Goal: Transaction & Acquisition: Register for event/course

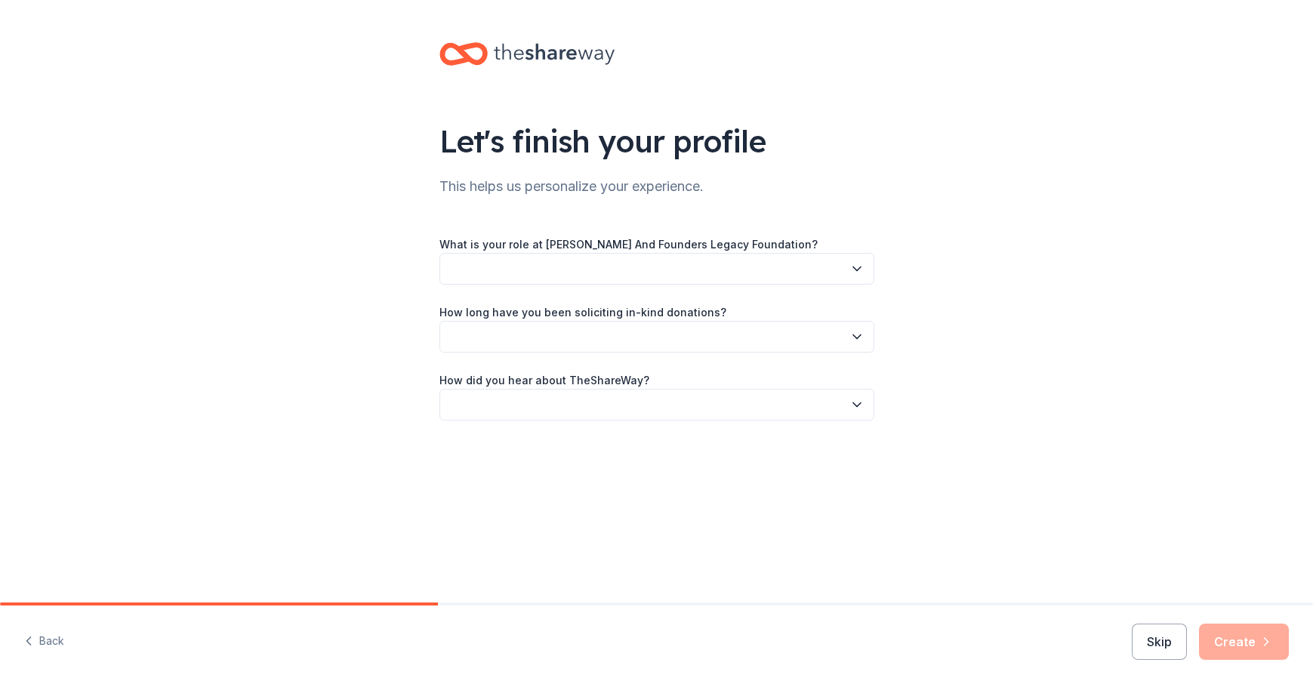
click at [849, 274] on icon "button" at bounding box center [856, 268] width 15 height 15
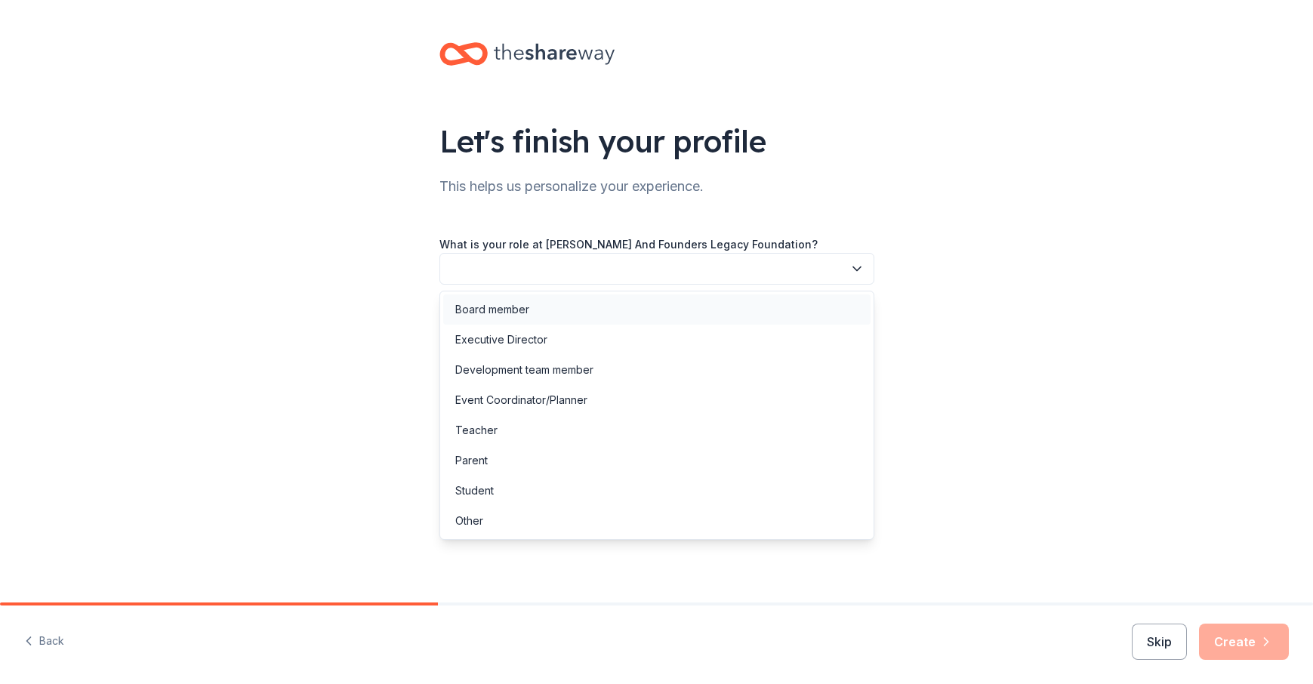
click at [539, 310] on div "Board member" at bounding box center [656, 309] width 427 height 30
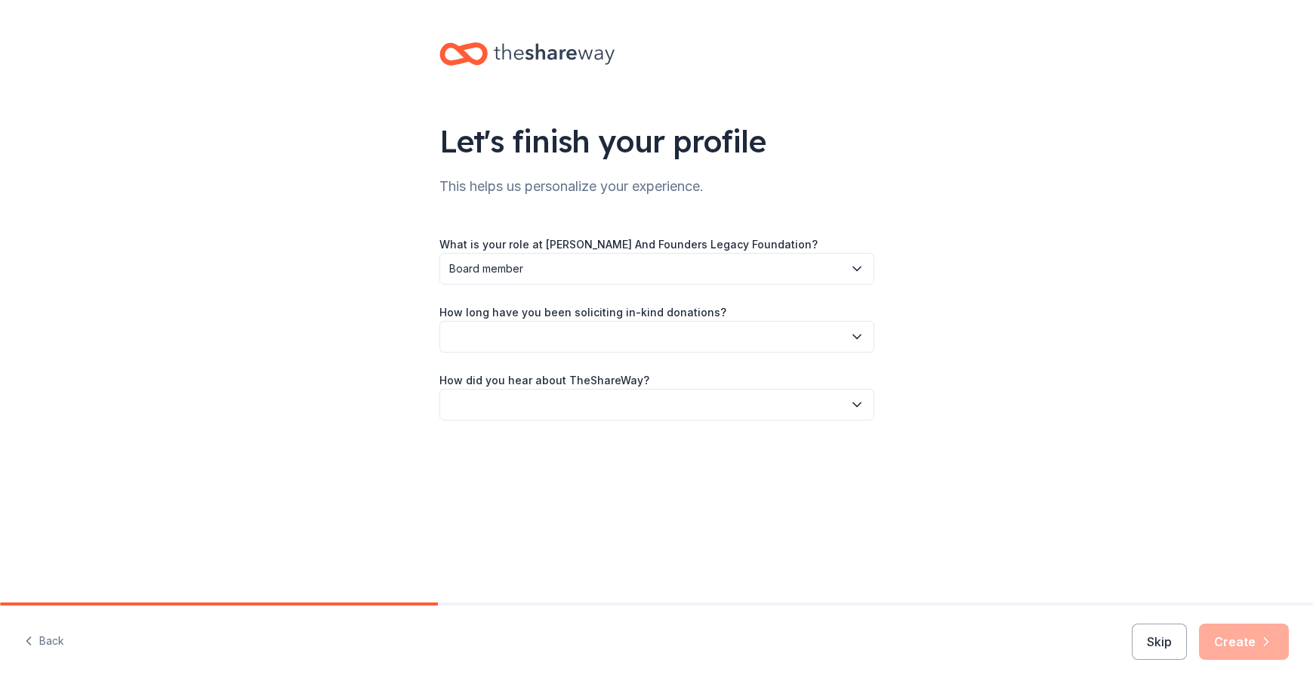
click at [856, 335] on icon "button" at bounding box center [856, 336] width 15 height 15
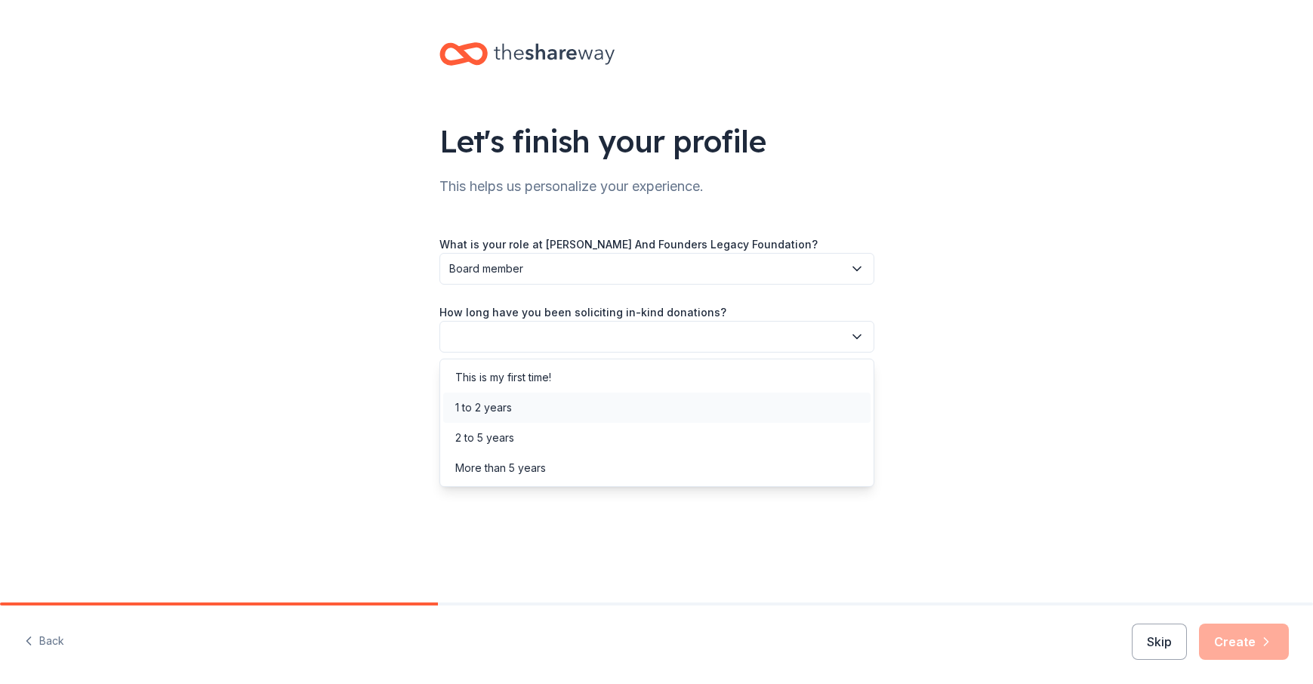
click at [504, 408] on div "1 to 2 years" at bounding box center [483, 408] width 57 height 18
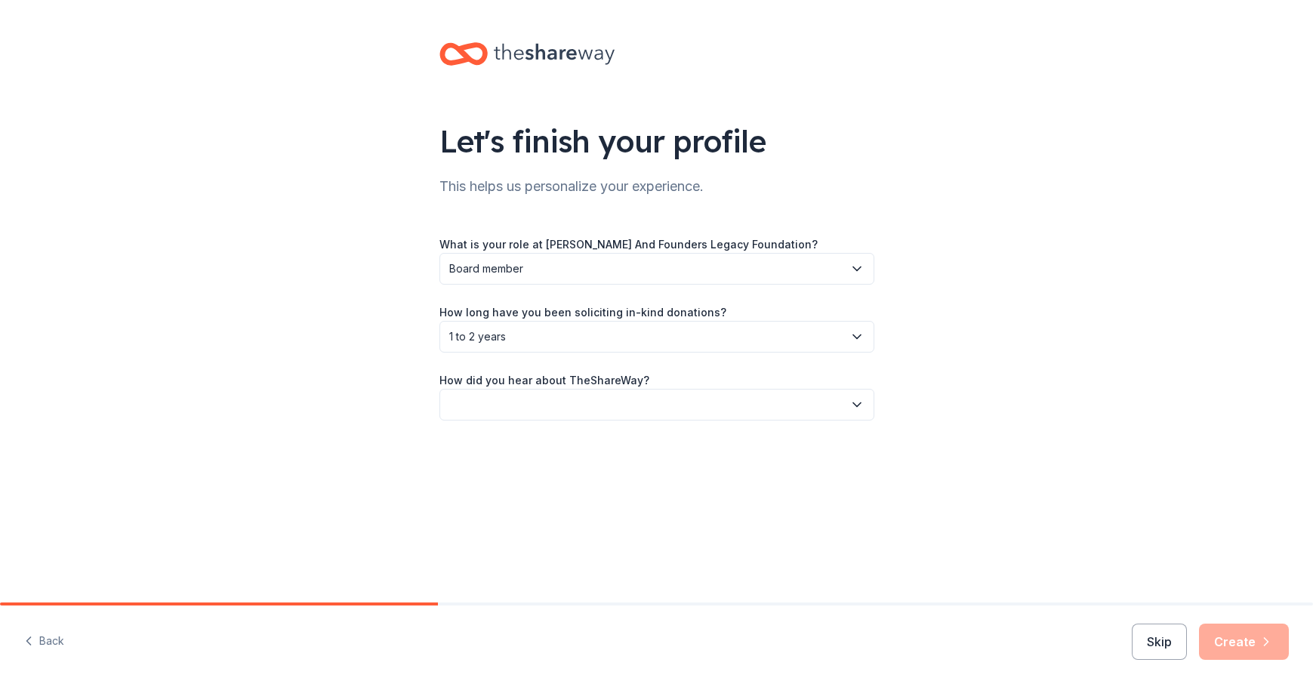
click at [852, 405] on icon "button" at bounding box center [856, 404] width 15 height 15
click at [522, 446] on div "Friend or colleague" at bounding box center [504, 445] width 98 height 18
click at [1236, 638] on button "Create" at bounding box center [1244, 641] width 90 height 36
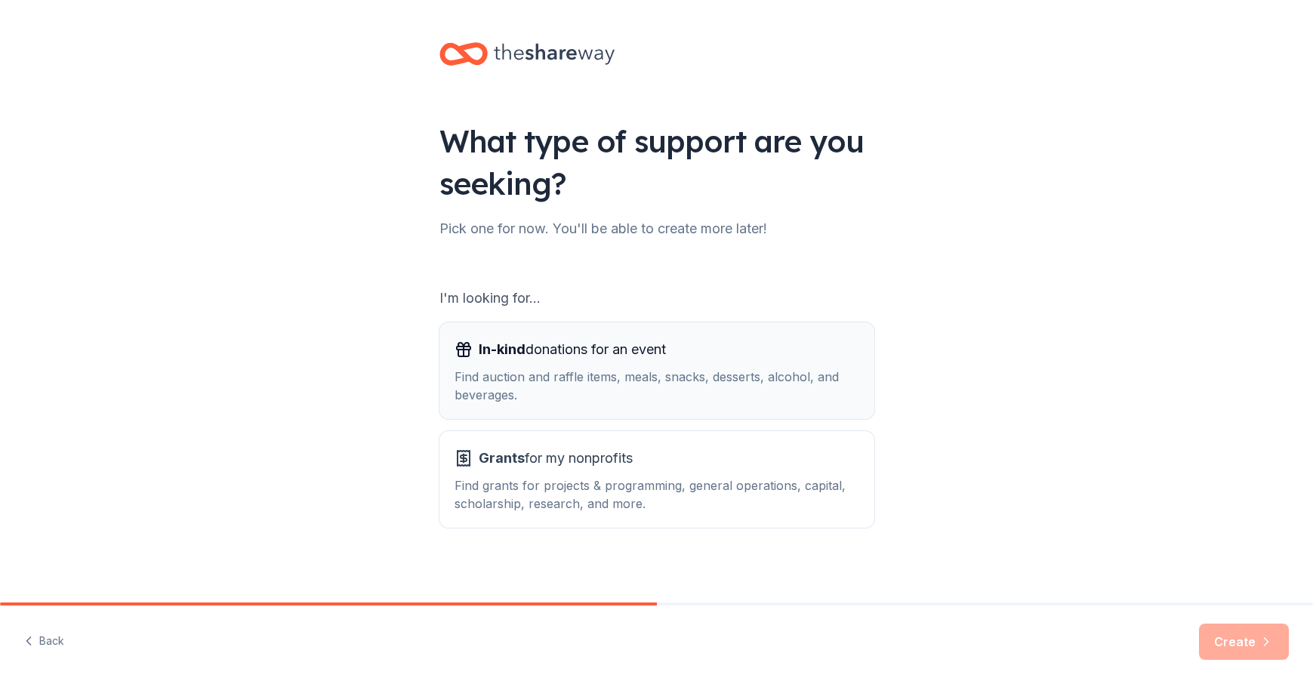
click at [569, 353] on span "In-kind donations for an event" at bounding box center [572, 349] width 187 height 24
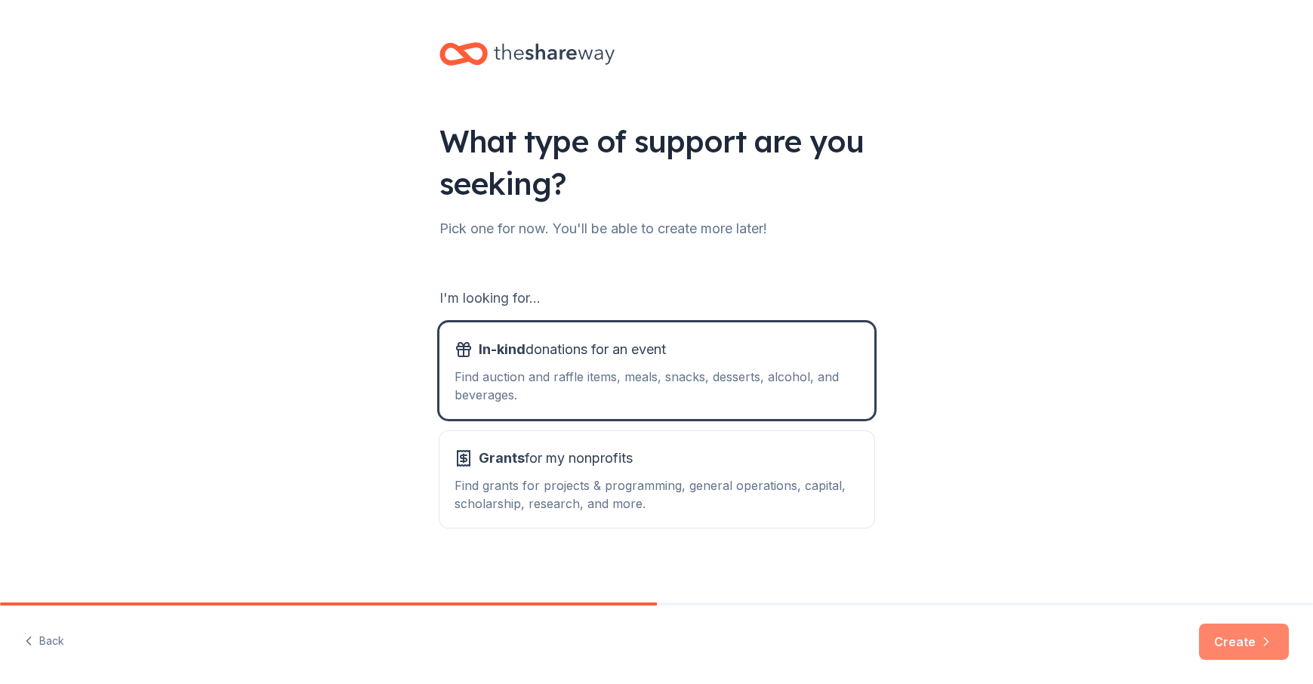
click at [1244, 639] on button "Create" at bounding box center [1244, 641] width 90 height 36
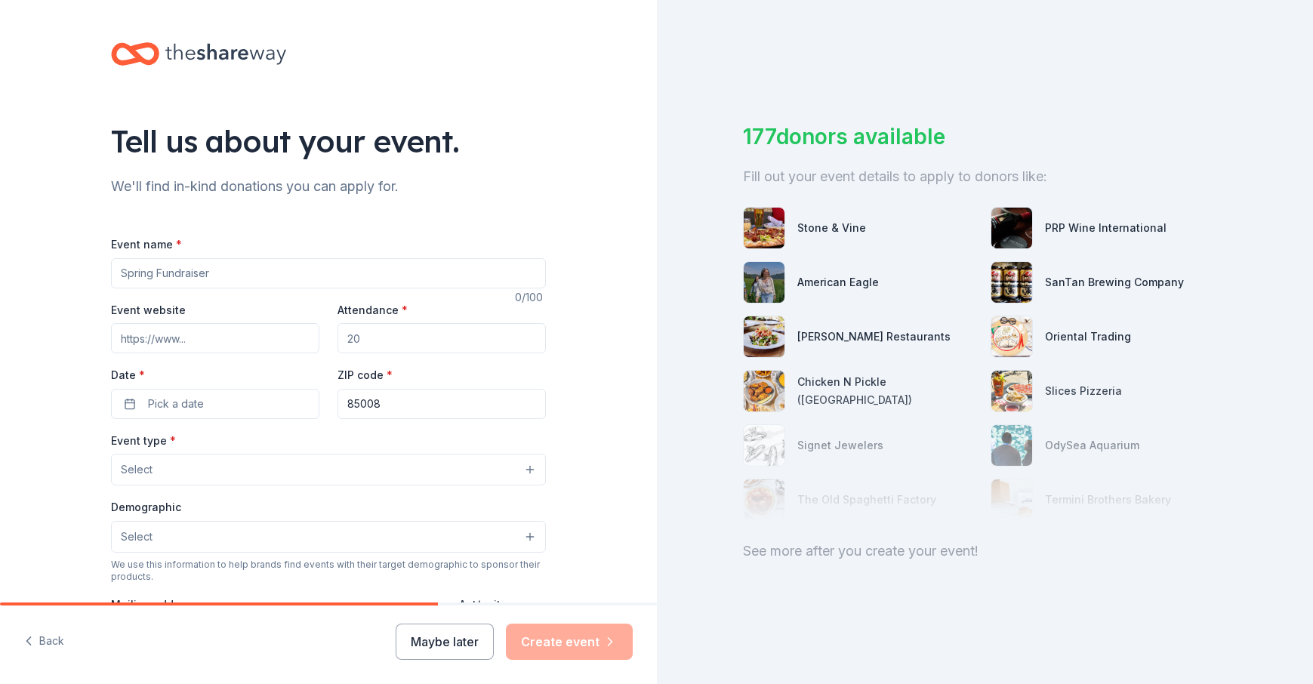
drag, startPoint x: 217, startPoint y: 275, endPoint x: 40, endPoint y: 272, distance: 177.4
click at [40, 272] on div "Tell us about your event. We'll find in-kind donations you can apply for. Event…" at bounding box center [328, 502] width 657 height 1005
type input "G"
type input "Fall Fundraiser"
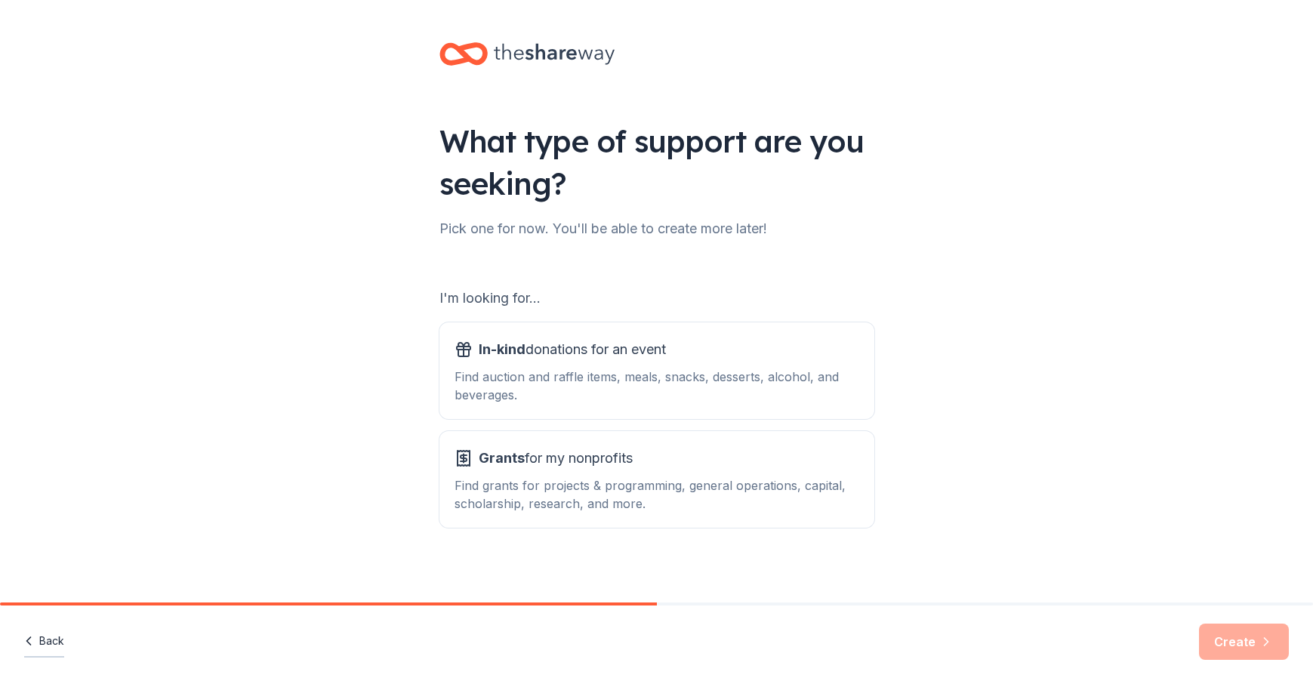
click at [35, 638] on icon "button" at bounding box center [28, 640] width 15 height 15
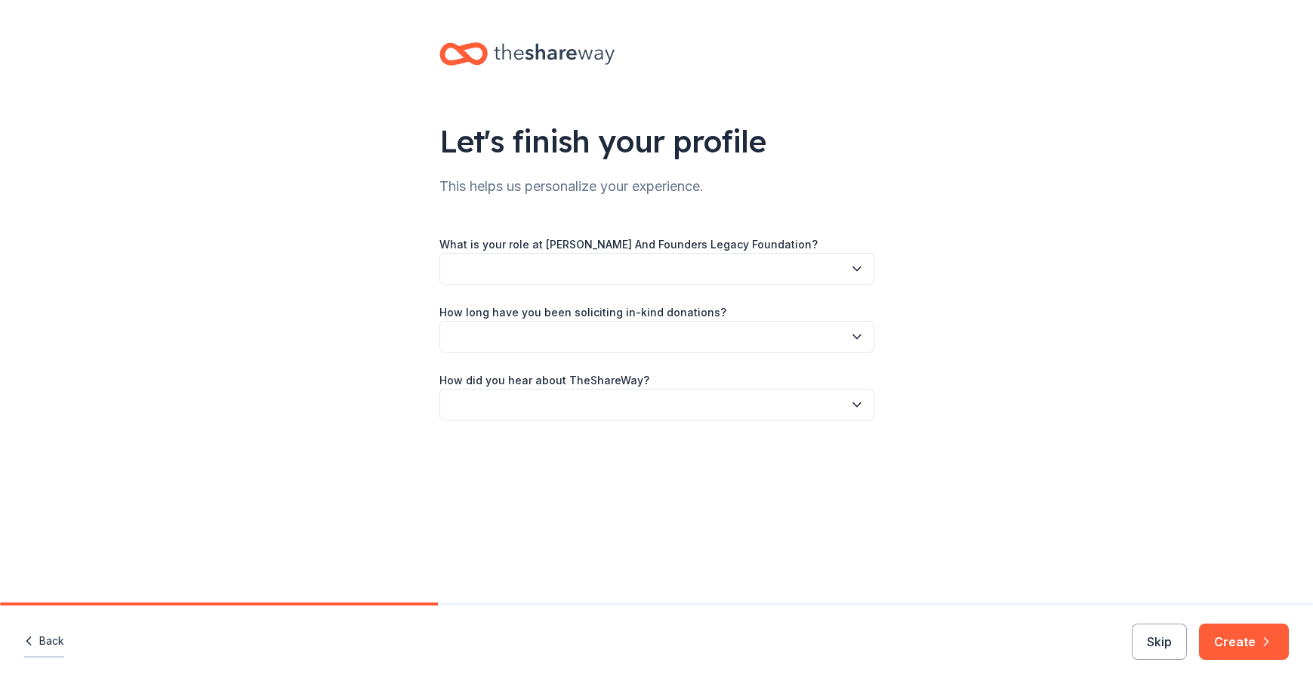
click at [37, 637] on button "Back" at bounding box center [44, 642] width 40 height 32
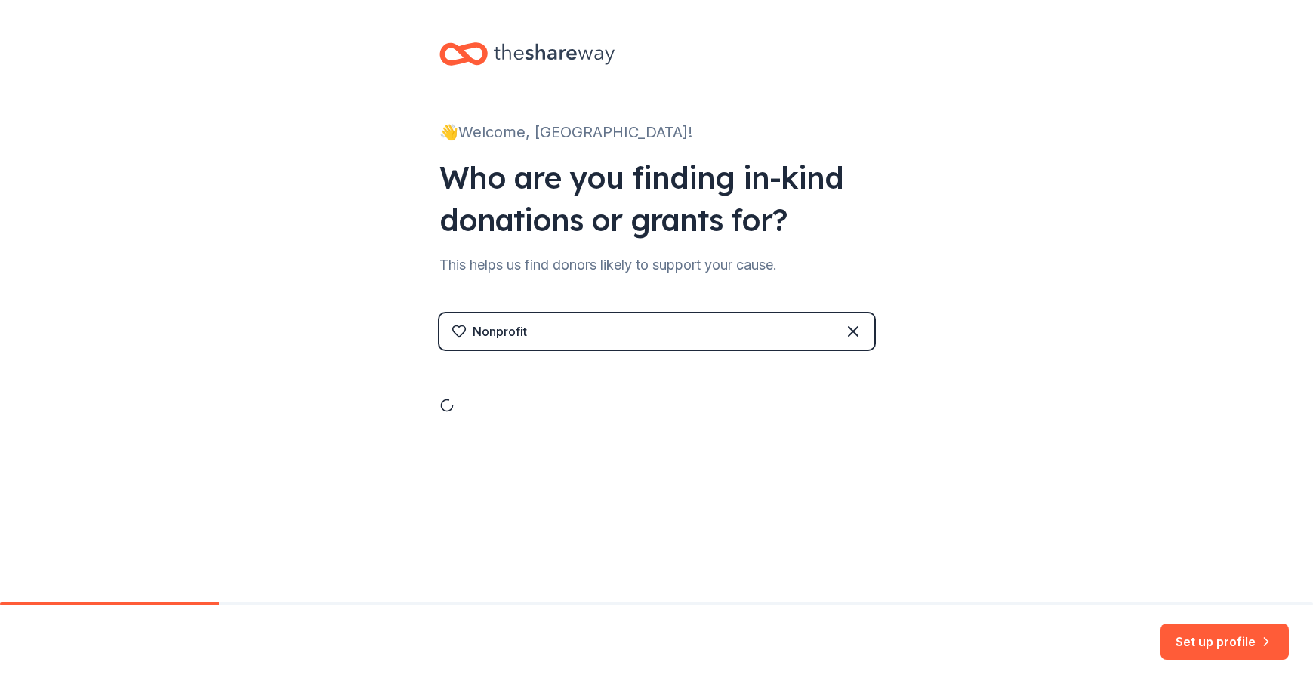
click at [37, 637] on div "Set up profile" at bounding box center [656, 644] width 1313 height 79
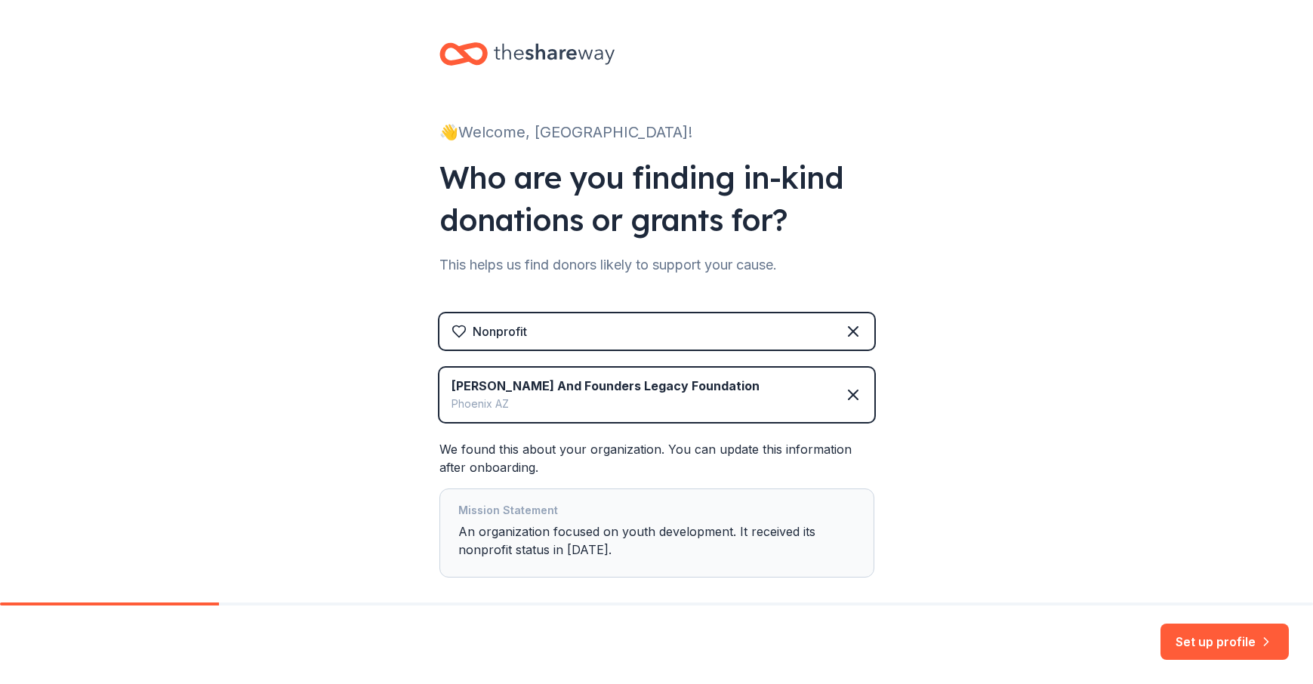
click at [37, 637] on div "Set up profile" at bounding box center [656, 644] width 1313 height 79
click at [567, 524] on div "Mission Statement An organization focused on youth development. It received its…" at bounding box center [656, 532] width 397 height 63
click at [36, 603] on div at bounding box center [109, 603] width 219 height 3
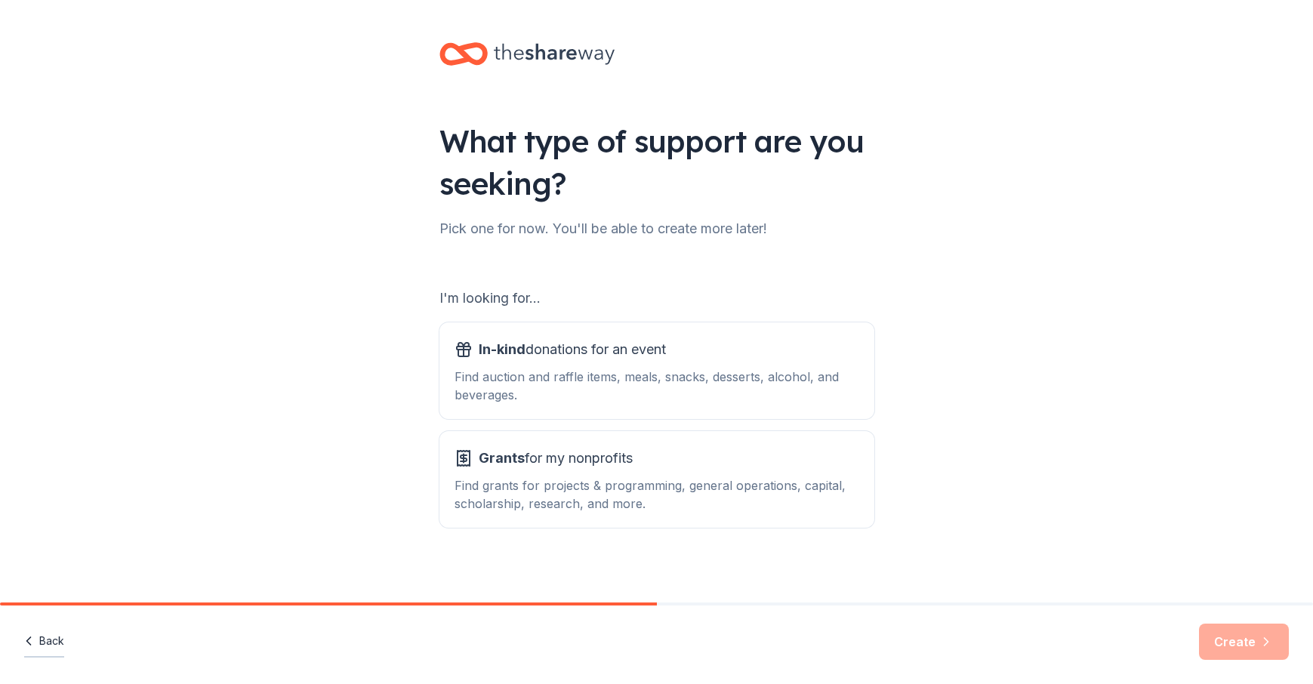
click at [58, 642] on button "Back" at bounding box center [44, 642] width 40 height 32
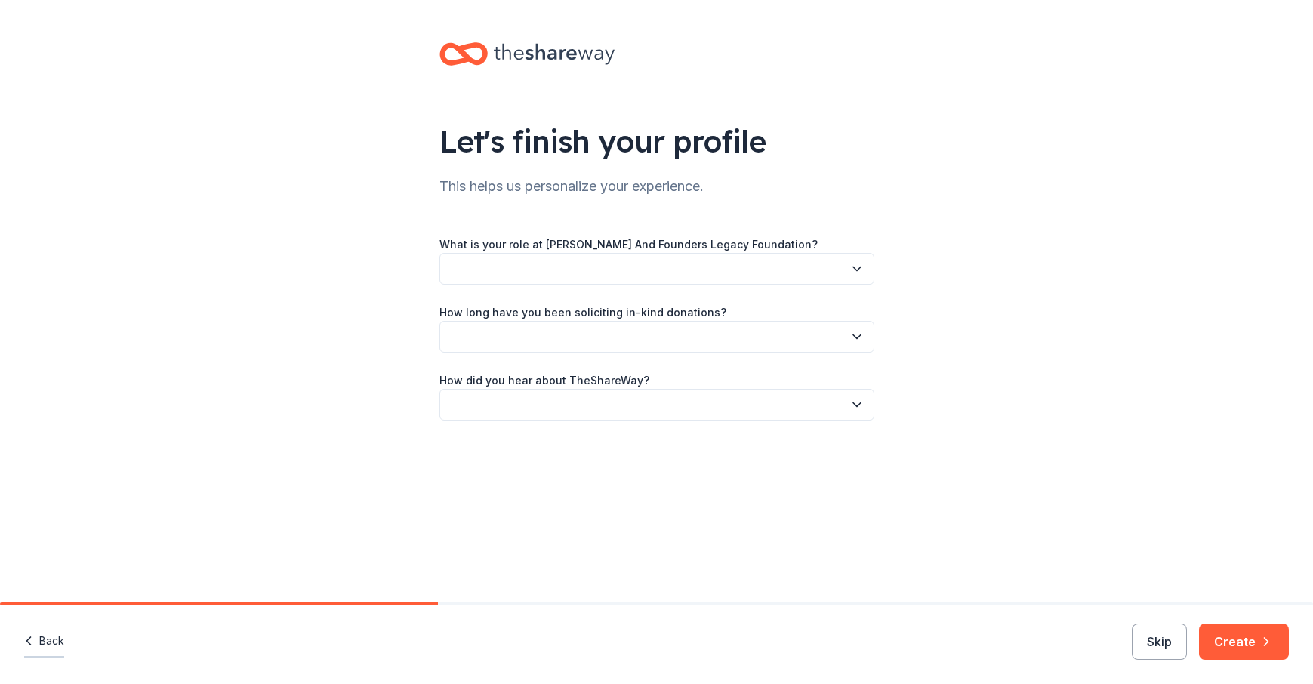
click at [55, 637] on button "Back" at bounding box center [44, 642] width 40 height 32
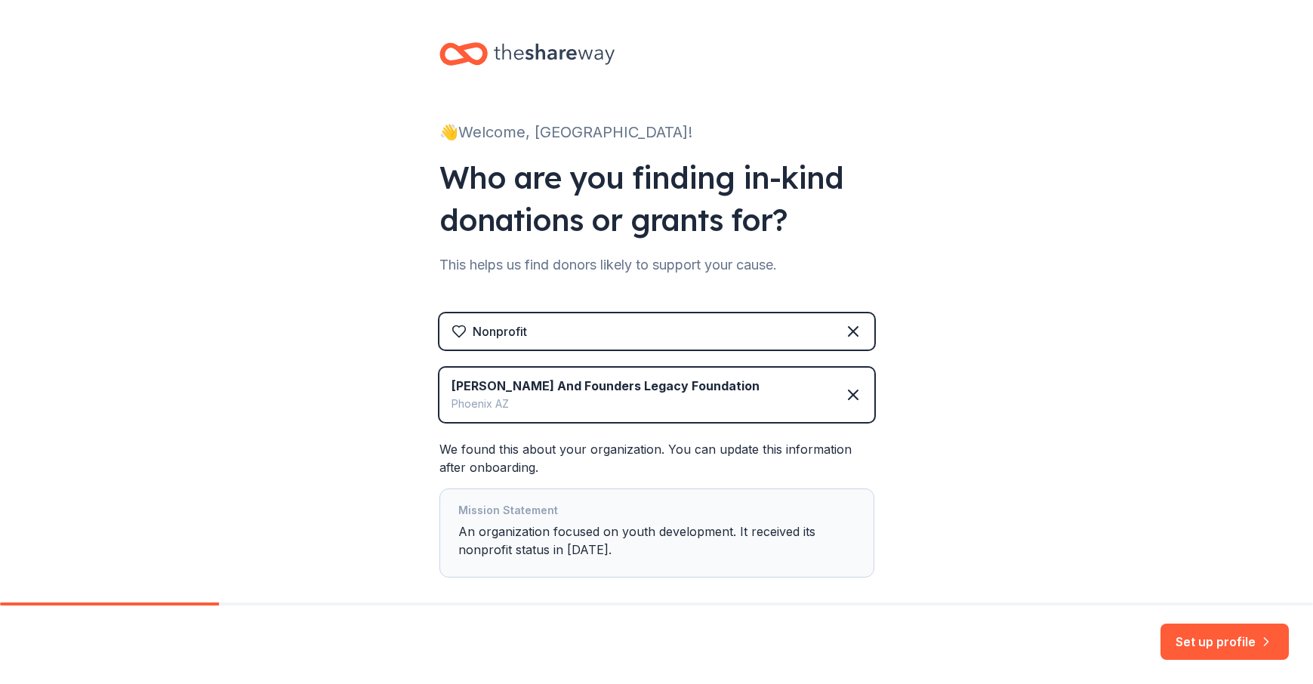
click at [54, 633] on div "Set up profile" at bounding box center [656, 644] width 1313 height 79
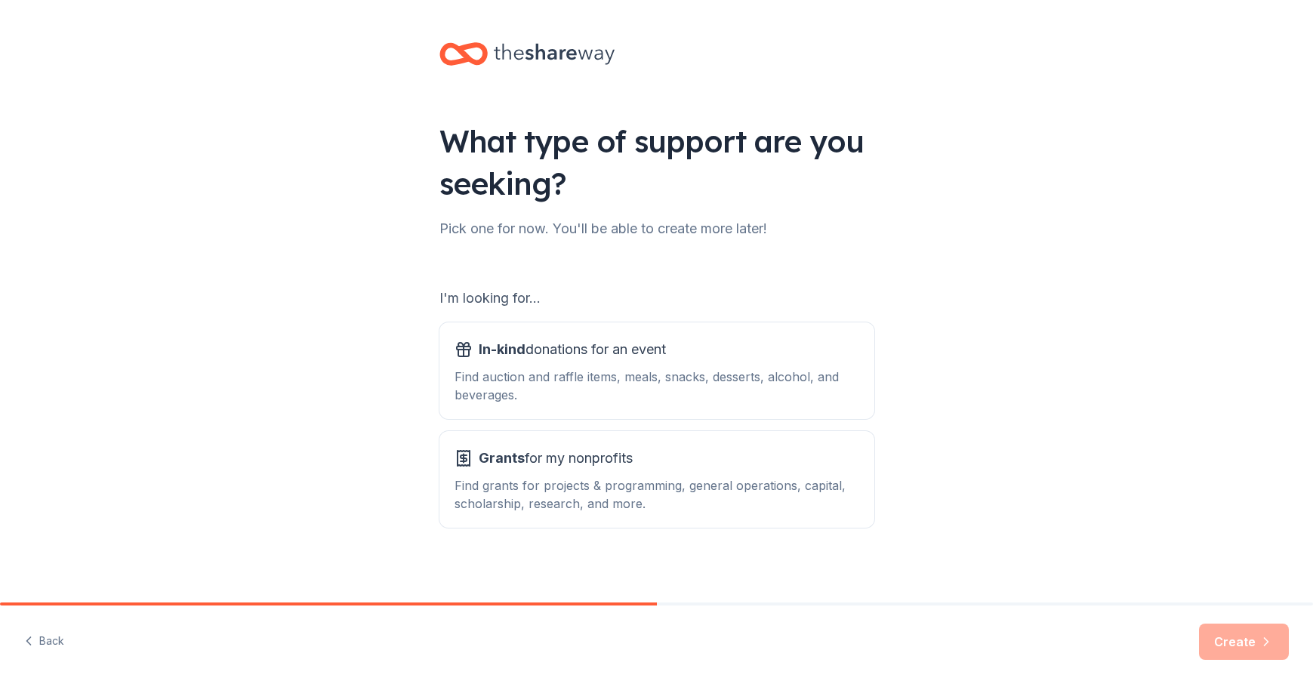
click at [659, 102] on div "What type of support are you seeking? Pick one for now. You'll be able to creat…" at bounding box center [656, 304] width 483 height 609
click at [546, 377] on div "Find auction and raffle items, meals, snacks, desserts, alcohol, and beverages." at bounding box center [656, 386] width 405 height 36
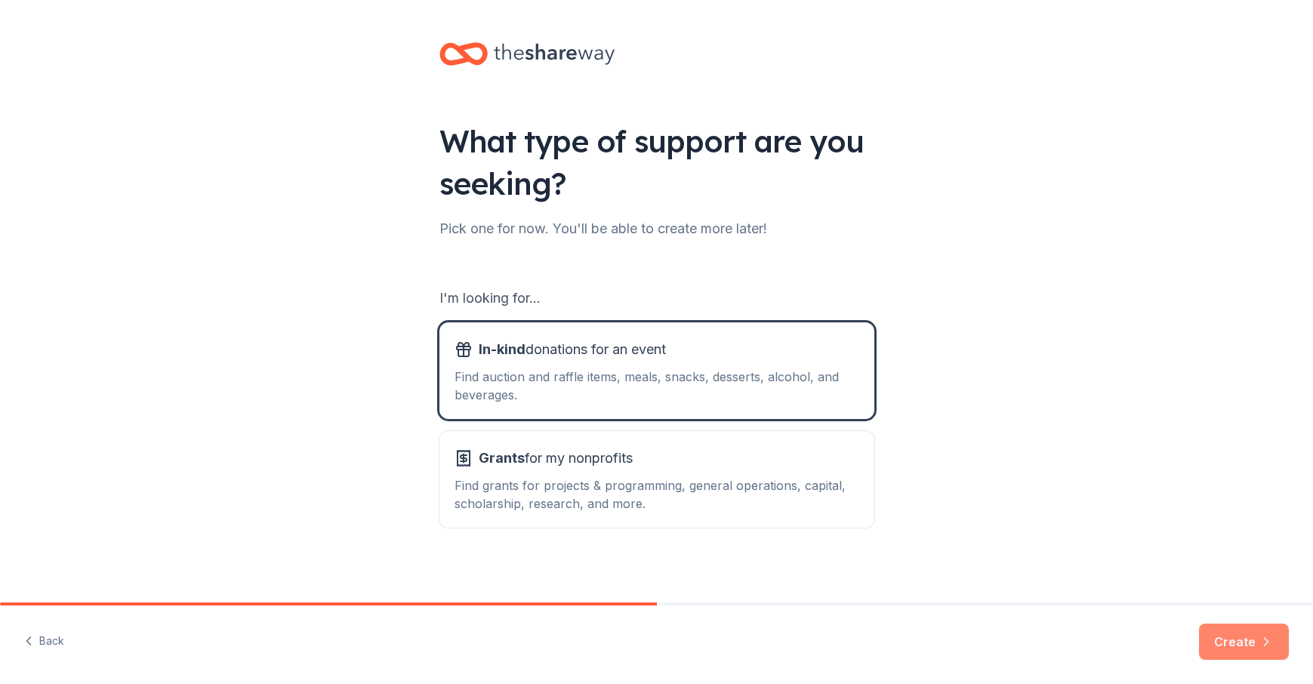
click at [1245, 641] on button "Create" at bounding box center [1244, 641] width 90 height 36
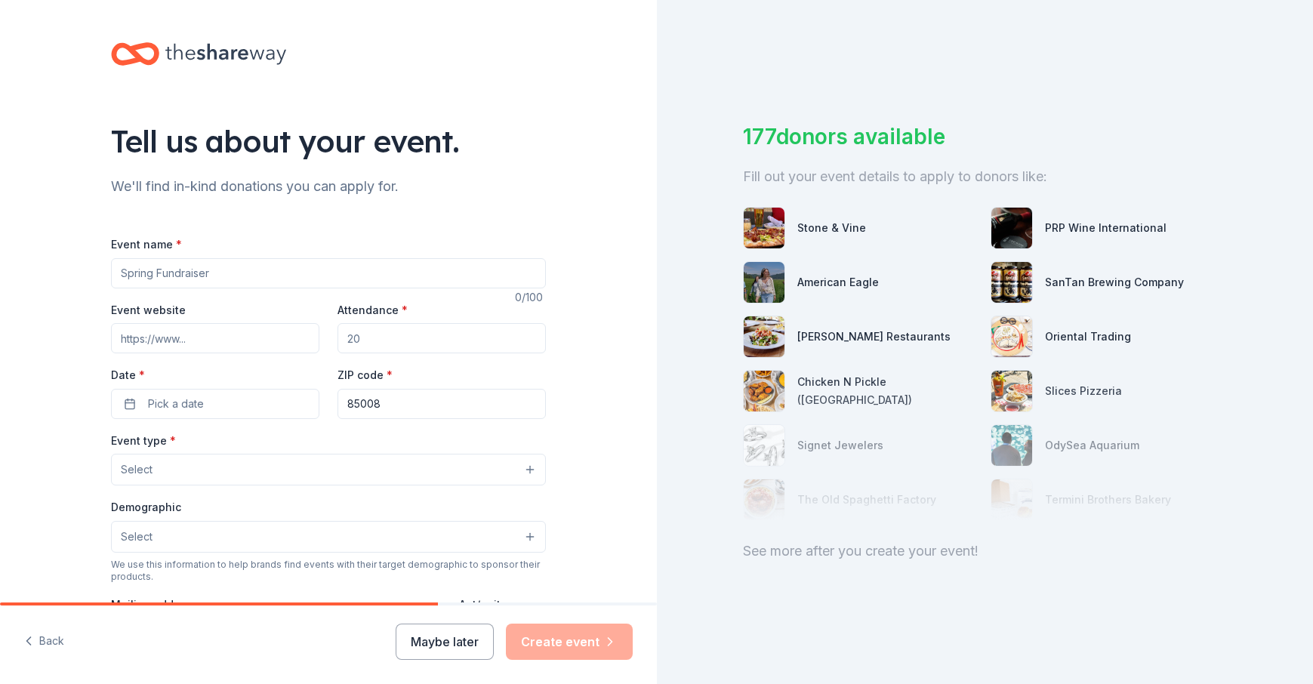
click at [446, 643] on button "Maybe later" at bounding box center [445, 641] width 98 height 36
click at [438, 644] on button "Maybe later" at bounding box center [445, 641] width 98 height 36
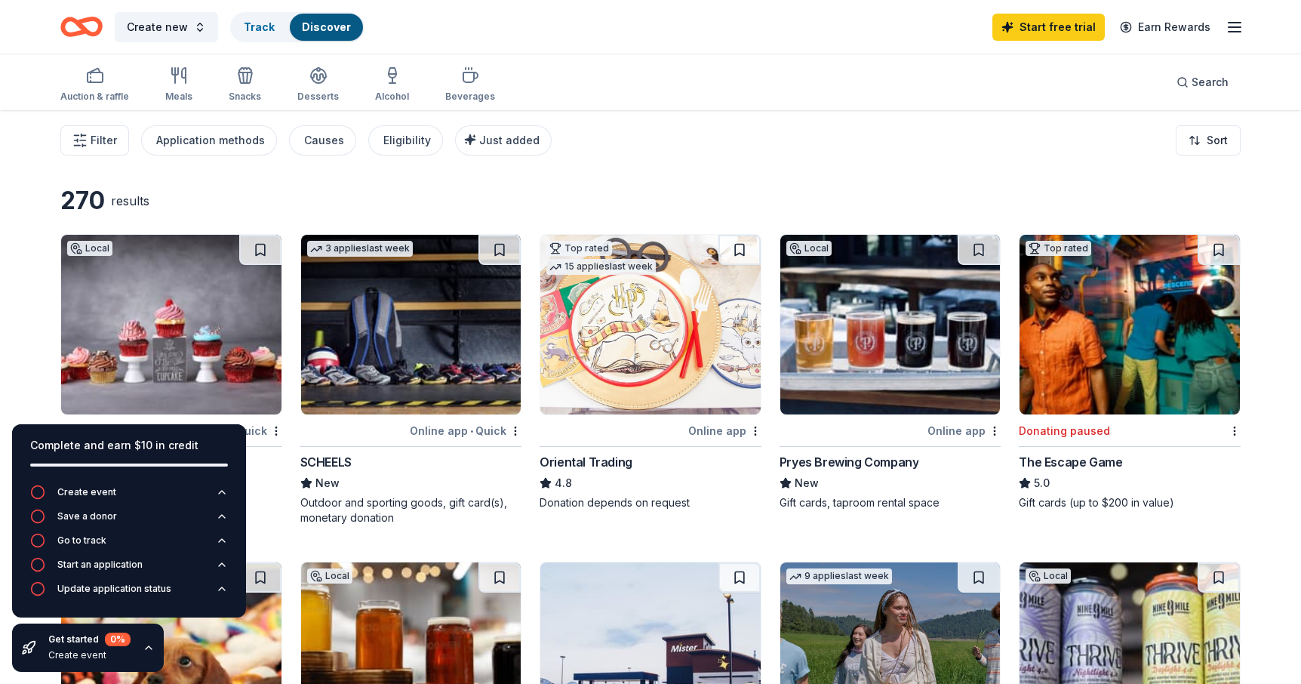
click at [1242, 26] on icon "button" at bounding box center [1235, 27] width 18 height 18
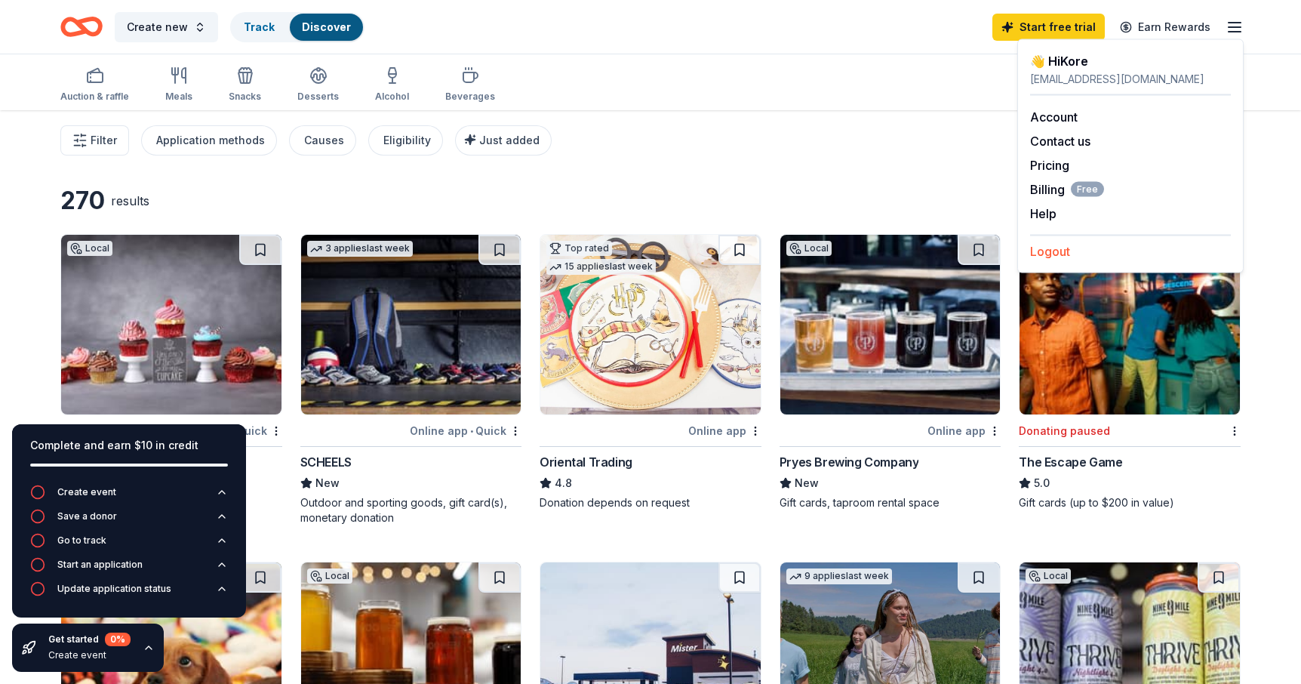
click at [1048, 252] on button "Logout" at bounding box center [1050, 251] width 40 height 18
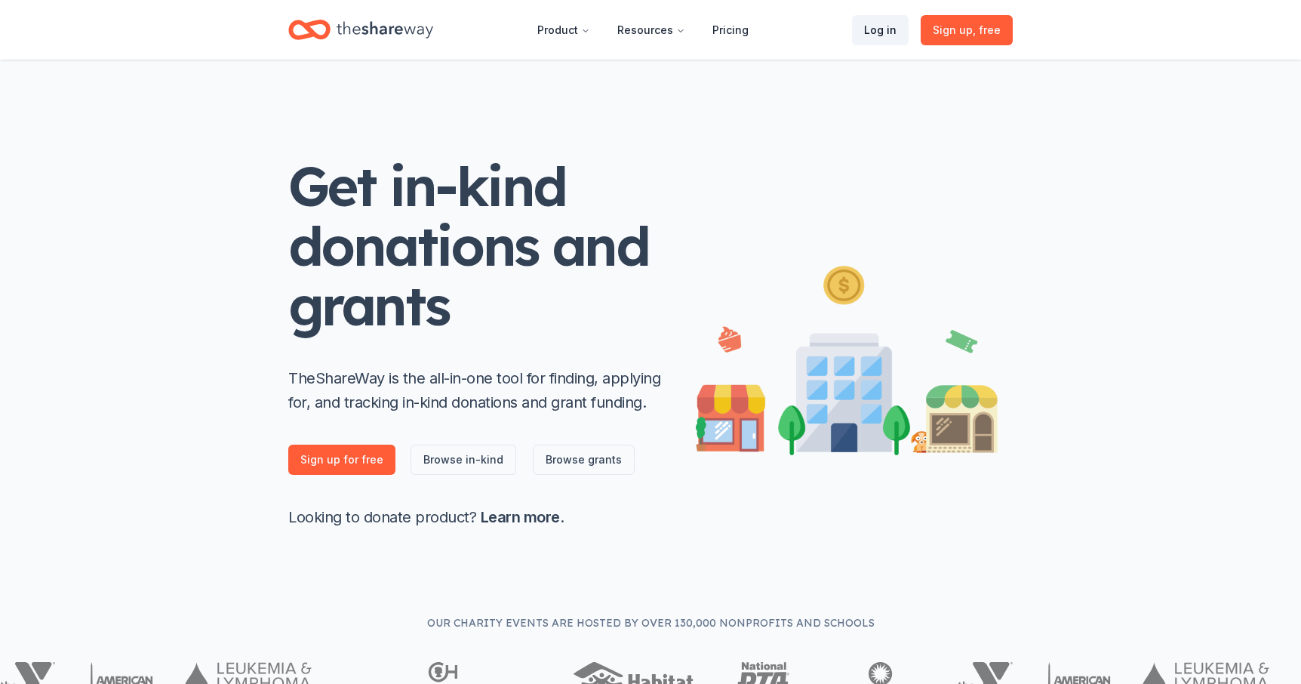
click at [876, 26] on link "Log in" at bounding box center [880, 30] width 57 height 30
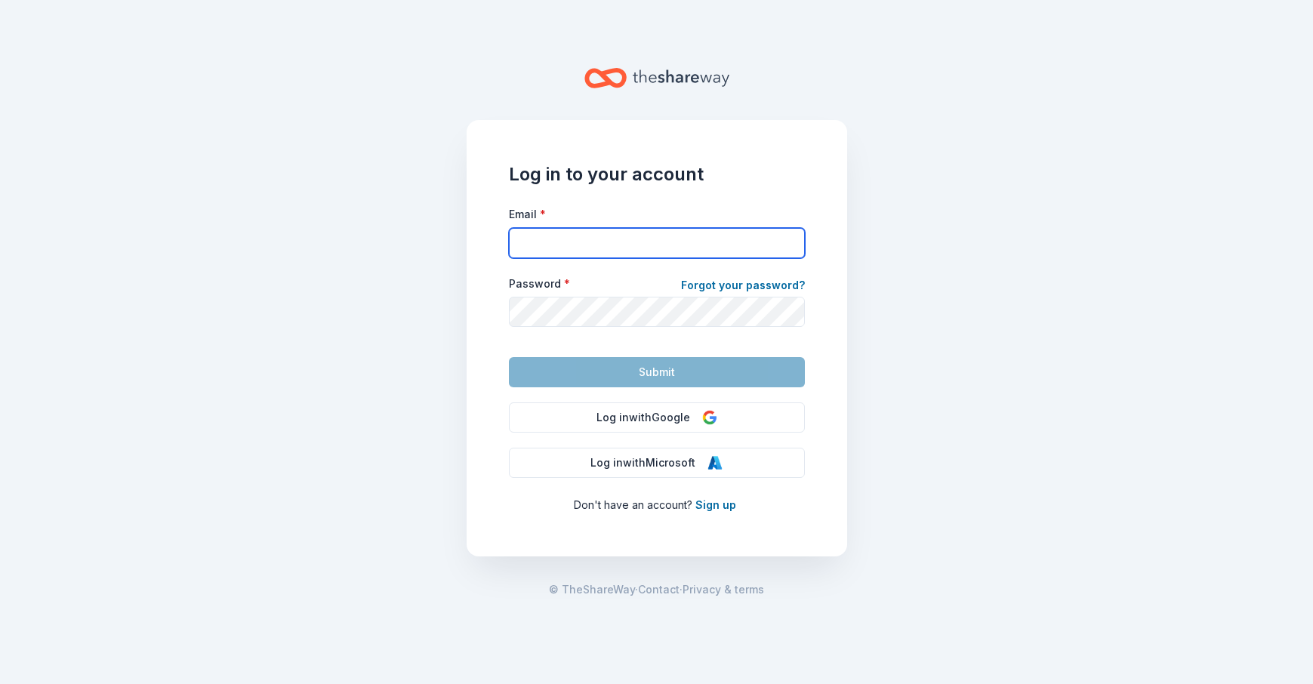
type input "[EMAIL_ADDRESS][DOMAIN_NAME]"
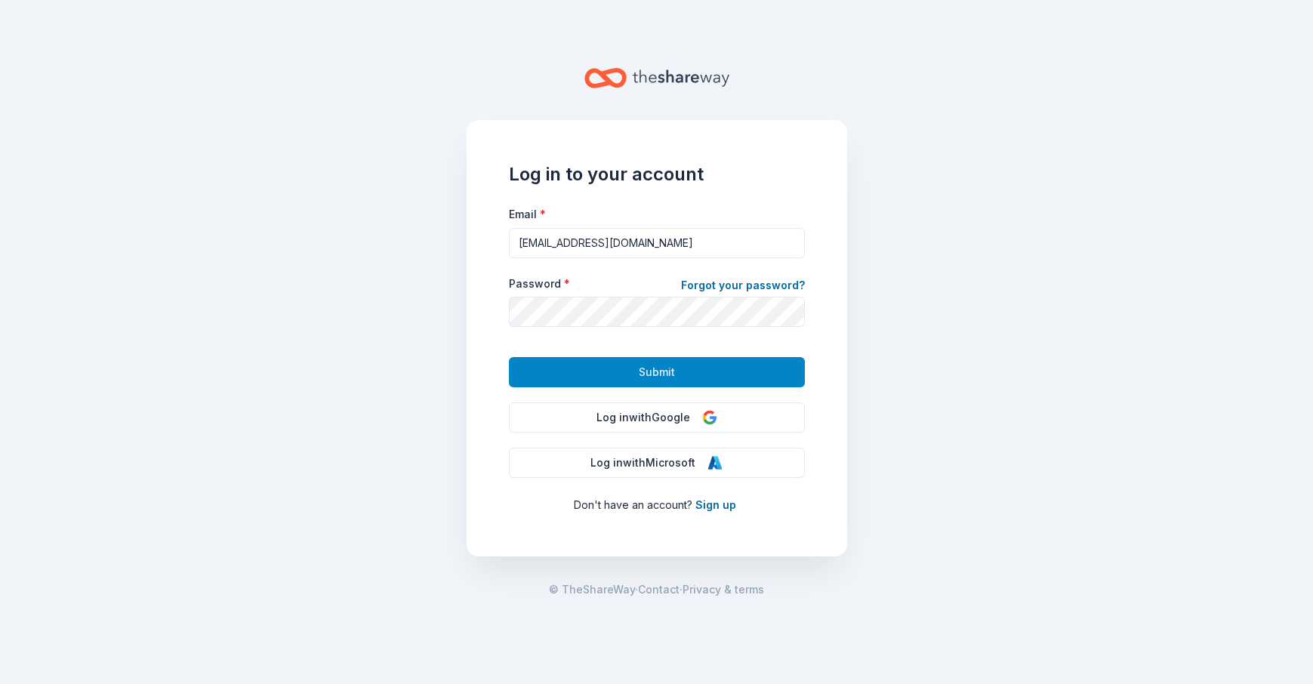
click at [648, 368] on span "Submit" at bounding box center [657, 372] width 36 height 18
